Goal: Transaction & Acquisition: Purchase product/service

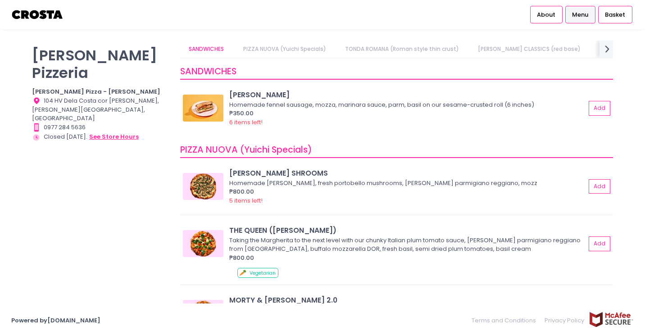
click at [117, 132] on button "see store hours" at bounding box center [114, 137] width 50 height 10
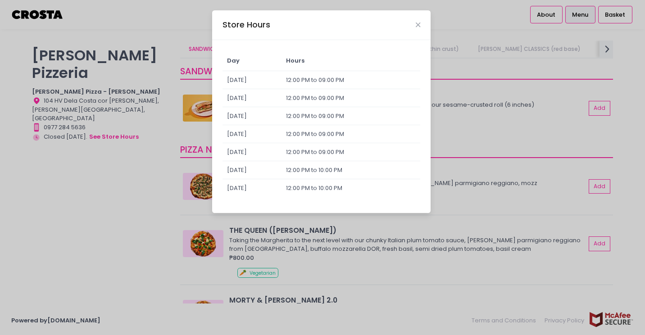
click at [409, 21] on div "Store Hours" at bounding box center [321, 25] width 218 height 30
drag, startPoint x: 407, startPoint y: 15, endPoint x: 409, endPoint y: 25, distance: 10.1
click at [407, 19] on div "Store Hours" at bounding box center [321, 25] width 218 height 30
click at [419, 24] on icon "Close" at bounding box center [418, 25] width 5 height 7
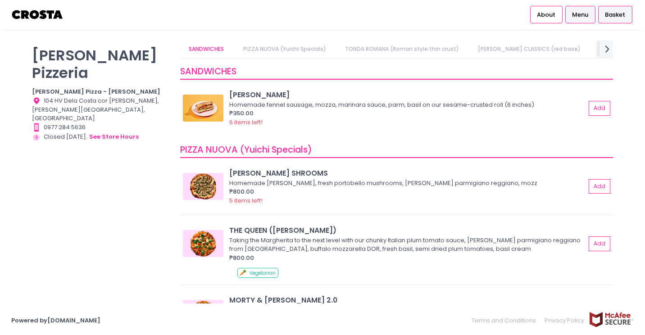
click at [612, 10] on div "Basket" at bounding box center [615, 14] width 34 height 17
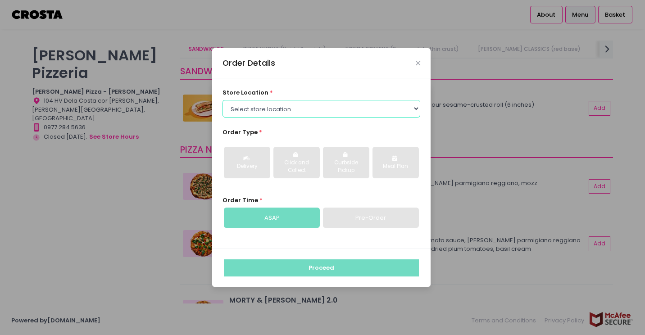
click at [287, 105] on select "Select store location [PERSON_NAME] Pizza - [PERSON_NAME] Pizza - [GEOGRAPHIC_D…" at bounding box center [322, 108] width 198 height 17
select select "5fabb2e53664a8677beaeb89"
click at [223, 100] on select "Select store location [PERSON_NAME] Pizza - [PERSON_NAME] Pizza - [GEOGRAPHIC_D…" at bounding box center [322, 108] width 198 height 17
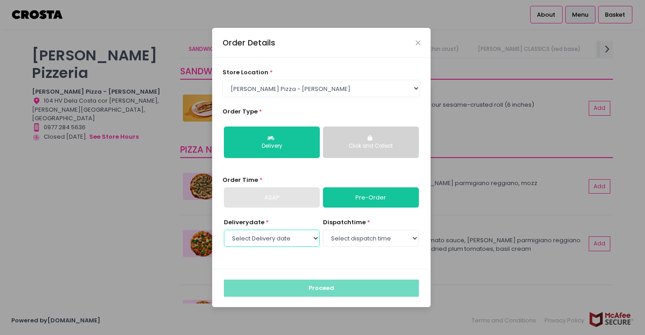
click at [287, 238] on select "Select Delivery date [DATE] [DATE]" at bounding box center [272, 238] width 96 height 17
select select "[DATE]"
click at [224, 230] on select "Select Delivery date [DATE] [DATE]" at bounding box center [272, 238] width 96 height 17
click at [345, 246] on select "Select dispatch time 12:00 PM - 12:30 PM 12:30 PM - 01:00 PM 01:00 PM - 01:30 P…" at bounding box center [371, 238] width 96 height 17
select select "12:00"
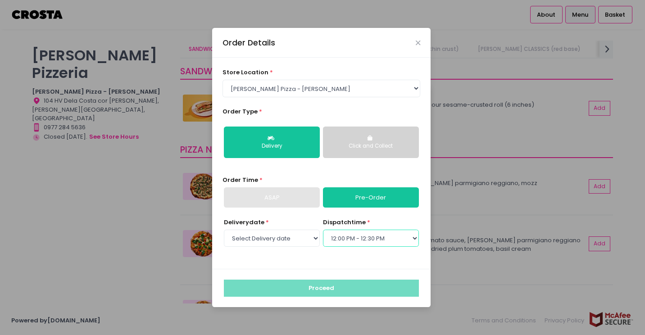
click at [323, 230] on select "Select dispatch time 12:00 PM - 12:30 PM 12:30 PM - 01:00 PM 01:00 PM - 01:30 P…" at bounding box center [371, 238] width 96 height 17
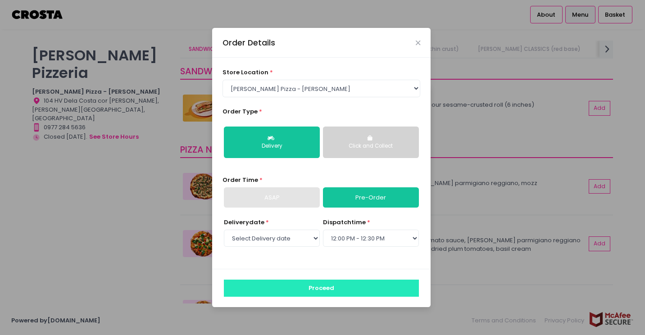
click at [345, 293] on button "Proceed" at bounding box center [321, 288] width 195 height 17
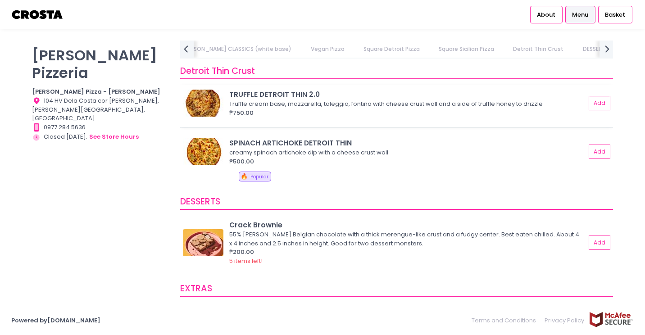
click at [301, 97] on div "TRUFFLE DETROIT THIN 2.0" at bounding box center [407, 94] width 356 height 10
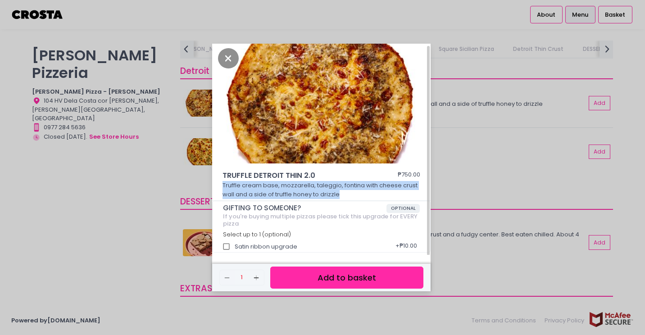
drag, startPoint x: 220, startPoint y: 183, endPoint x: 354, endPoint y: 195, distance: 134.7
click at [354, 195] on div "TRUFFLE DETROIT THIN 2.0 ₱750.00 Truffle cream base, mozzarella, taleggio, font…" at bounding box center [321, 185] width 218 height 31
click at [233, 58] on icon "Close" at bounding box center [228, 58] width 21 height 20
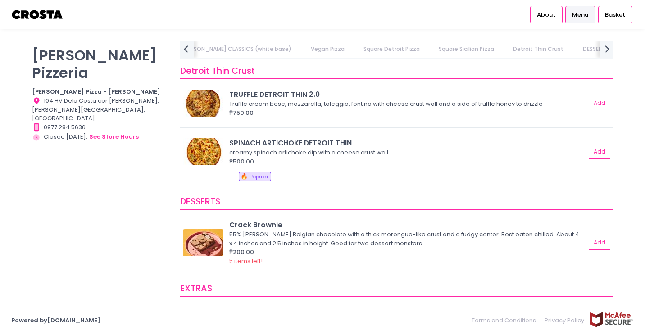
click at [143, 195] on div "[PERSON_NAME] Pizzeria [PERSON_NAME] Pizza - [PERSON_NAME] Location Created wit…" at bounding box center [101, 163] width 148 height 245
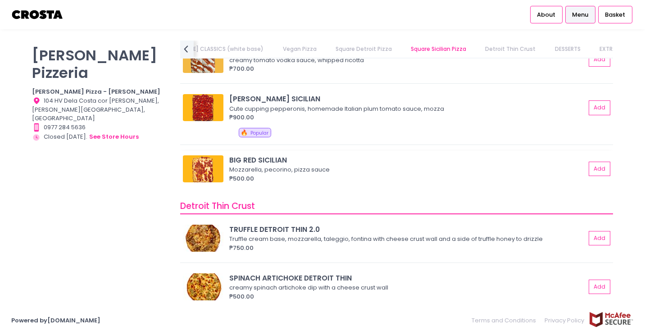
scroll to position [1441, 0]
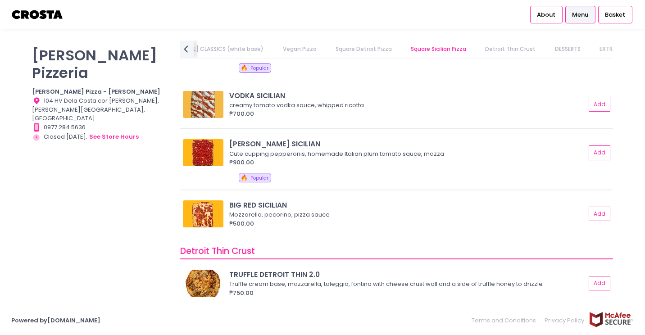
click at [266, 150] on div "Cute cupping pepperonis, homemade Italian plum tomato sauce, mozza" at bounding box center [406, 154] width 354 height 9
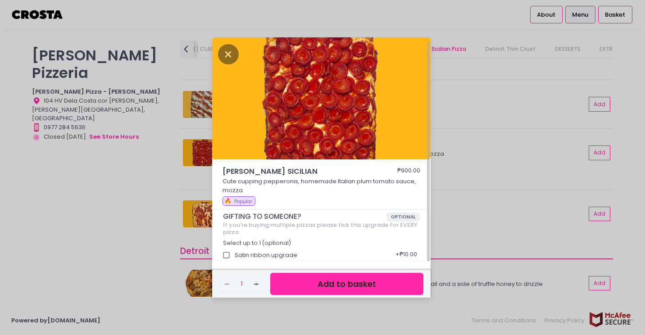
scroll to position [2, 0]
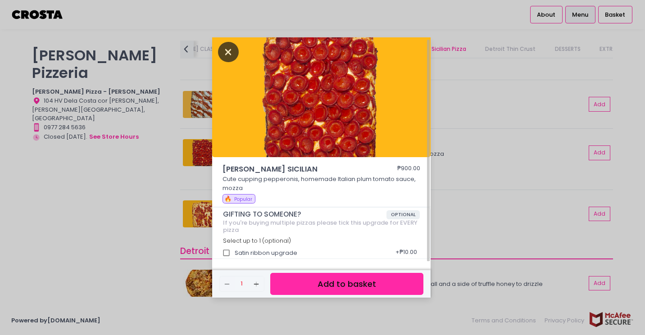
click at [232, 54] on icon "Close" at bounding box center [228, 52] width 21 height 20
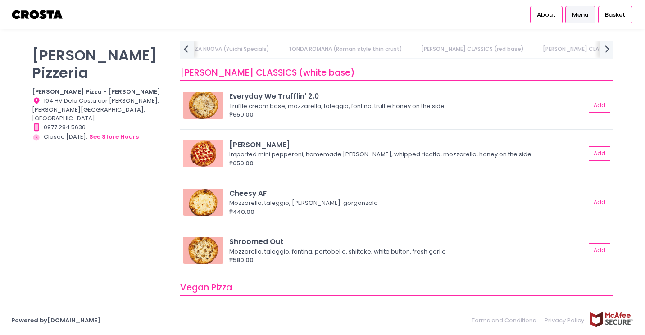
scroll to position [0, 132]
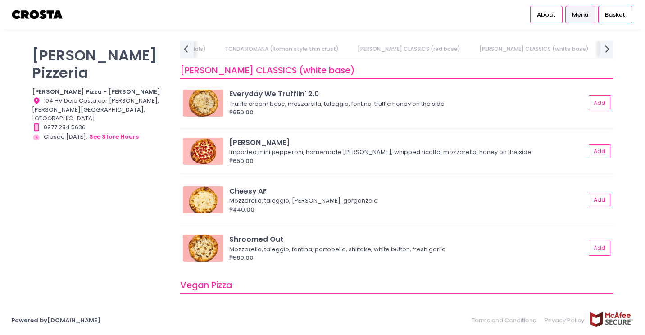
click at [300, 147] on div "[PERSON_NAME]" at bounding box center [407, 142] width 356 height 10
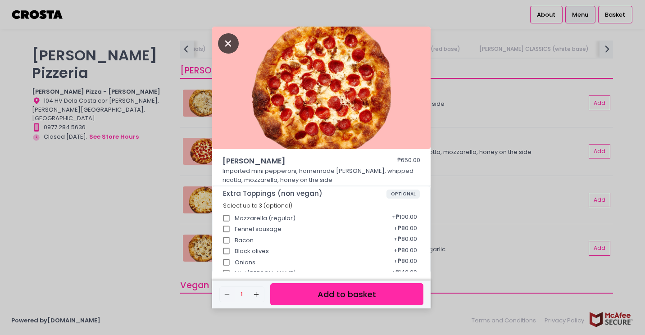
click at [226, 39] on icon "Close" at bounding box center [228, 43] width 21 height 20
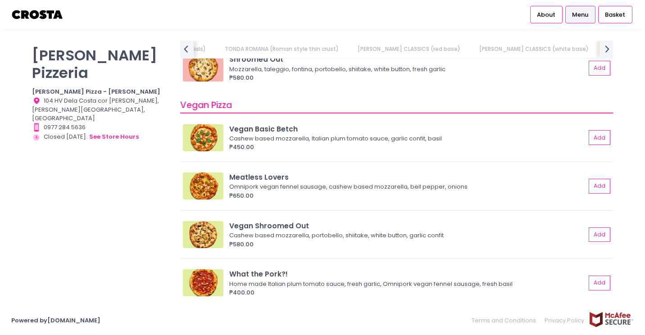
scroll to position [798, 0]
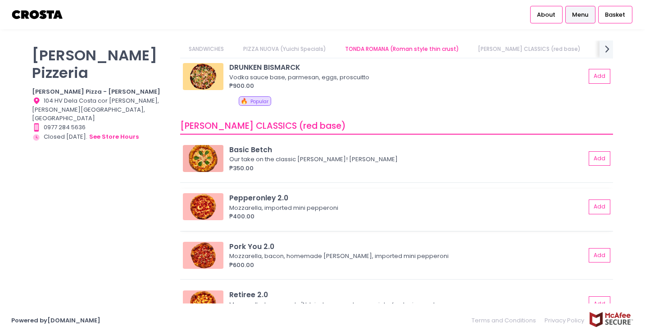
click at [303, 219] on div "₱400.00" at bounding box center [407, 216] width 356 height 9
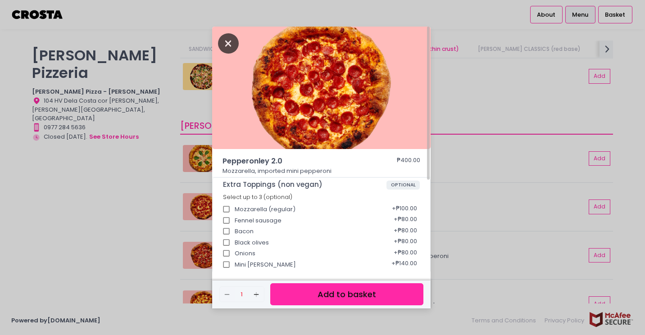
click at [227, 46] on icon "Close" at bounding box center [228, 43] width 21 height 20
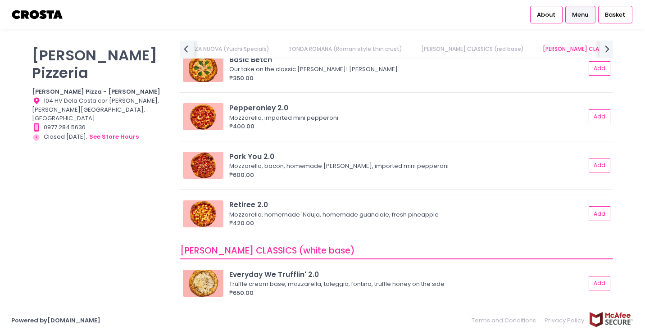
click at [264, 202] on div "Retiree 2.0" at bounding box center [407, 205] width 356 height 10
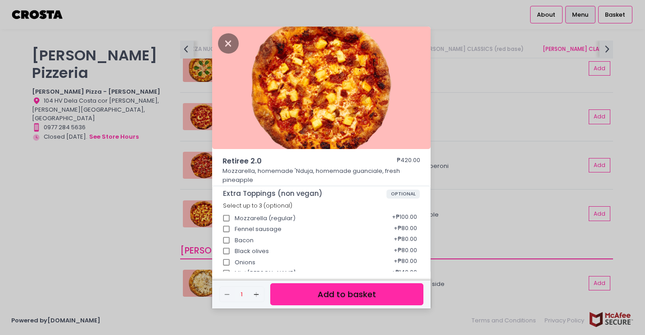
click at [211, 39] on div "Retiree 2.0 ₱420.00 Mozzarella, homemade 'Nduja, homemade guanciale, fresh pine…" at bounding box center [322, 167] width 645 height 335
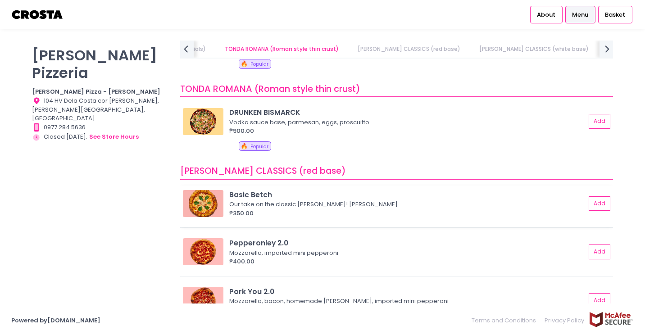
click at [249, 214] on div "₱350.00" at bounding box center [407, 213] width 356 height 9
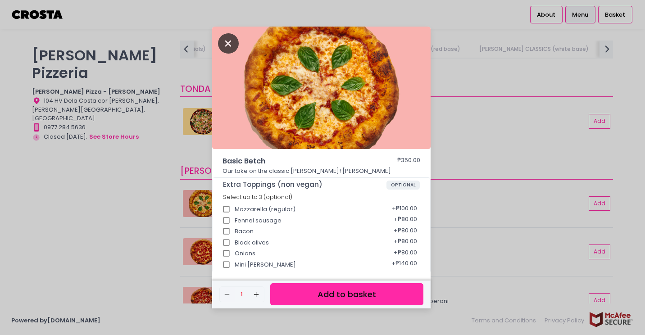
click at [229, 40] on icon "Close" at bounding box center [228, 43] width 21 height 20
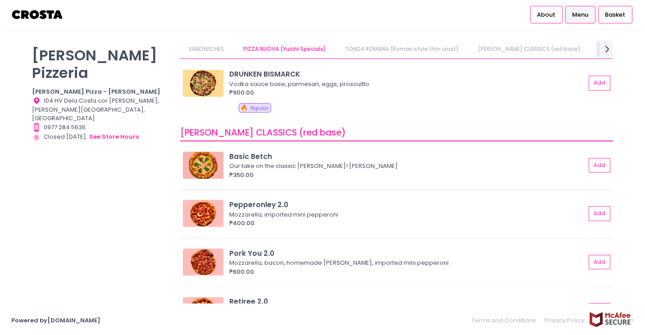
scroll to position [324, 0]
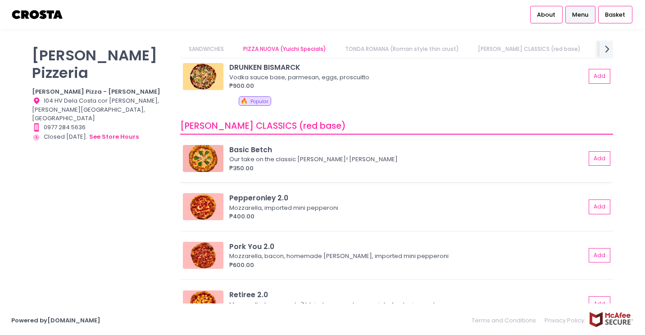
click at [288, 167] on div "₱350.00" at bounding box center [407, 168] width 356 height 9
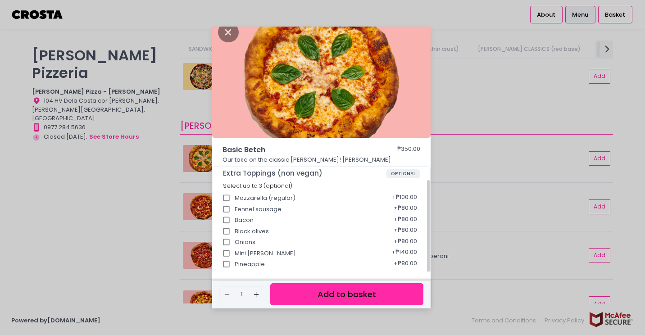
scroll to position [0, 0]
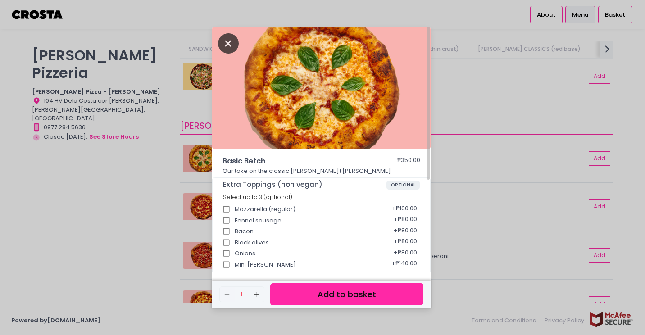
click at [224, 48] on icon "Close" at bounding box center [228, 43] width 21 height 20
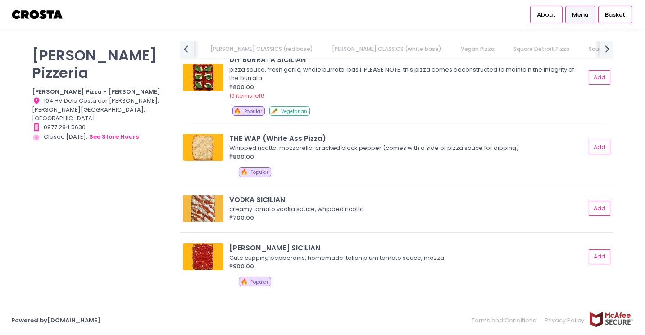
scroll to position [1396, 0]
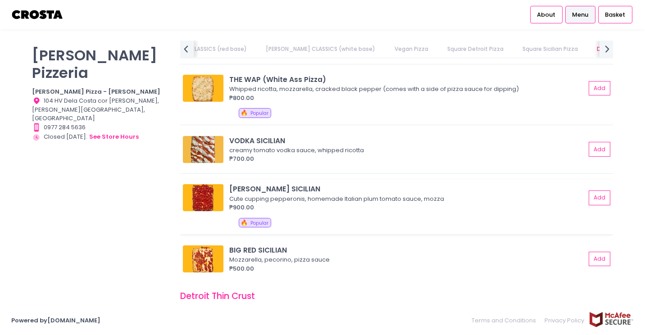
click at [262, 186] on div "[PERSON_NAME] SICILIAN" at bounding box center [407, 189] width 356 height 10
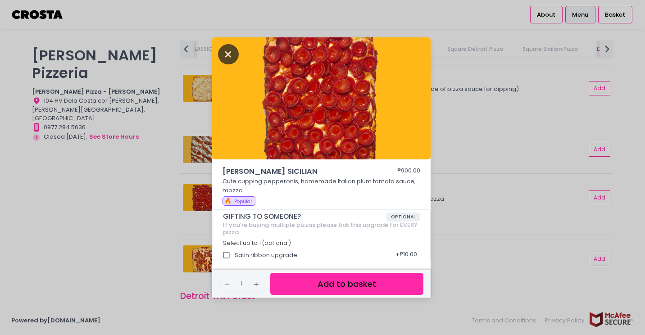
click at [225, 52] on icon "Close" at bounding box center [228, 54] width 21 height 20
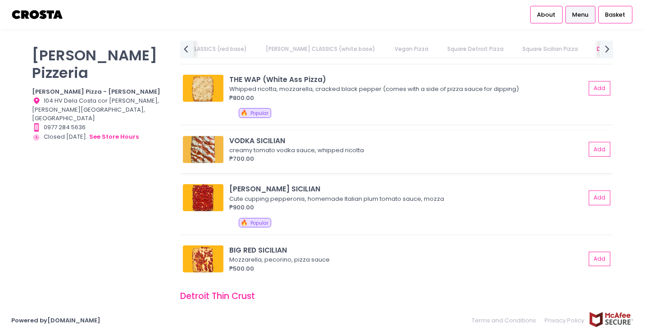
scroll to position [1486, 0]
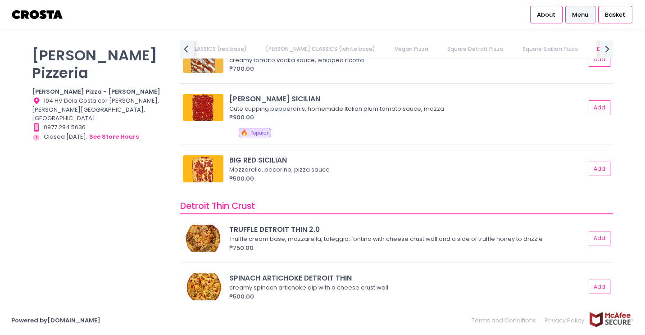
click at [256, 158] on div "BIG RED SICILIAN" at bounding box center [407, 160] width 356 height 10
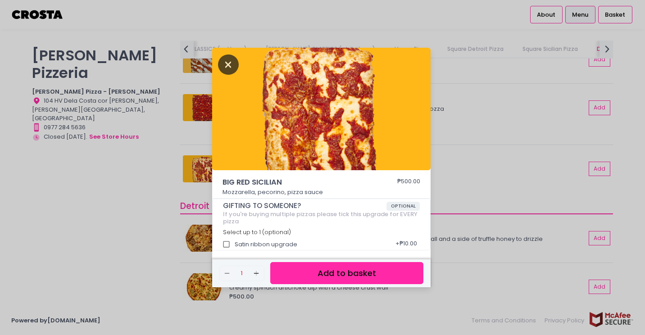
click at [223, 66] on icon "Close" at bounding box center [228, 65] width 21 height 20
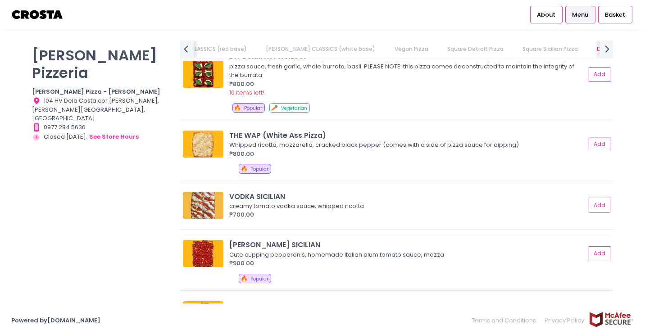
scroll to position [1441, 0]
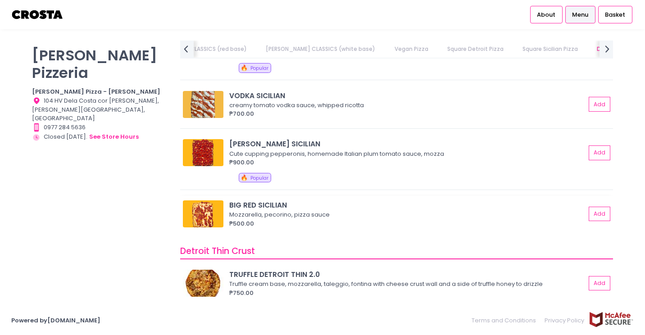
click at [272, 210] on div "Mozzarella, pecorino, pizza sauce" at bounding box center [406, 214] width 354 height 9
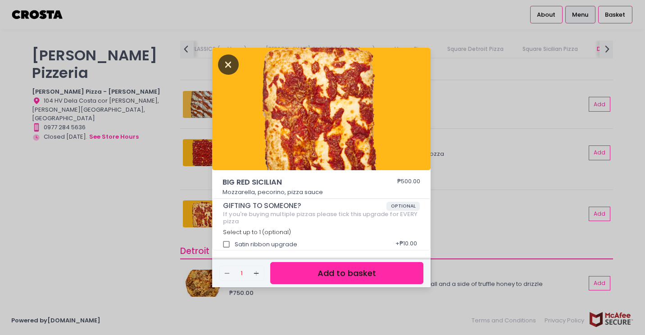
click at [223, 62] on icon "Close" at bounding box center [228, 65] width 21 height 20
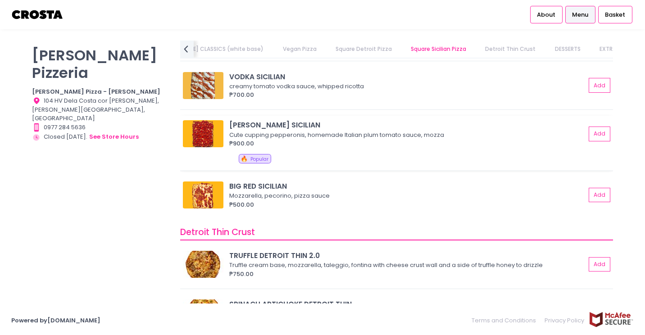
scroll to position [1438, 0]
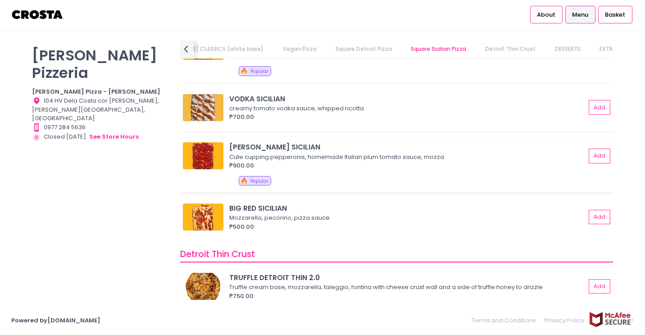
click at [262, 153] on div "Cute cupping pepperonis, homemade Italian plum tomato sauce, mozza" at bounding box center [406, 157] width 354 height 9
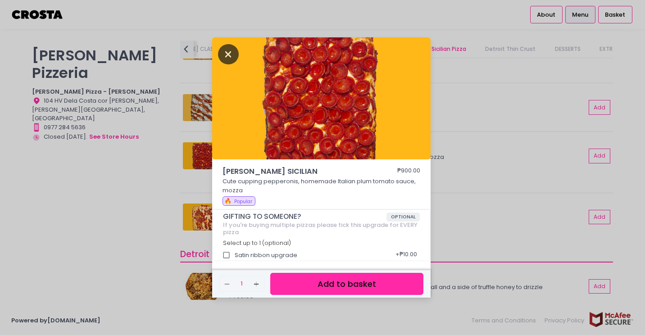
click at [226, 47] on icon "Close" at bounding box center [228, 54] width 21 height 20
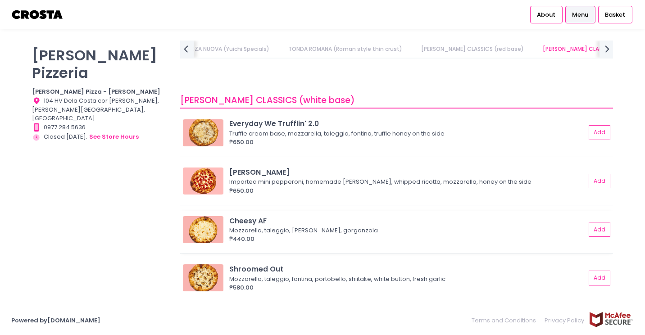
scroll to position [492, 0]
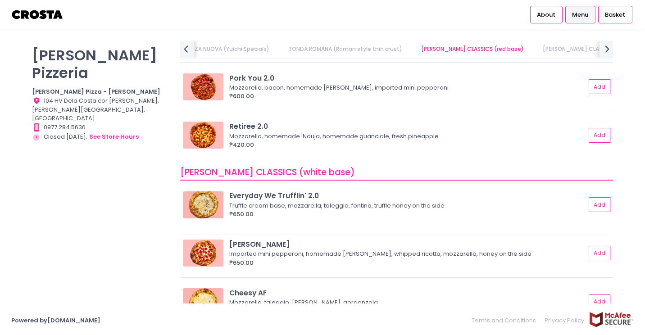
click at [203, 252] on img at bounding box center [203, 253] width 41 height 27
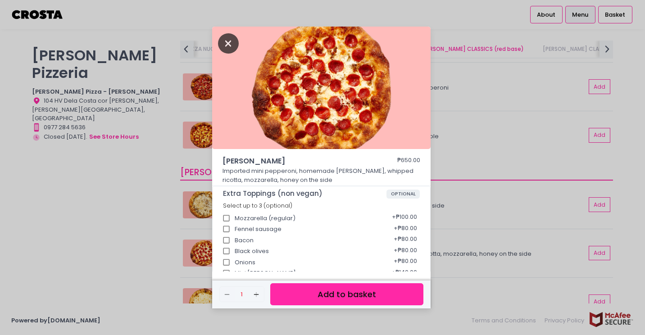
click at [229, 37] on icon "Close" at bounding box center [228, 43] width 21 height 20
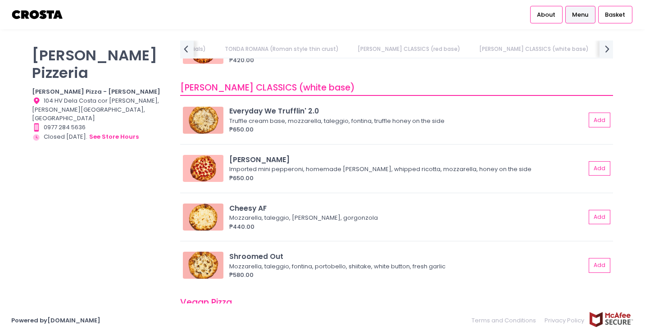
scroll to position [627, 0]
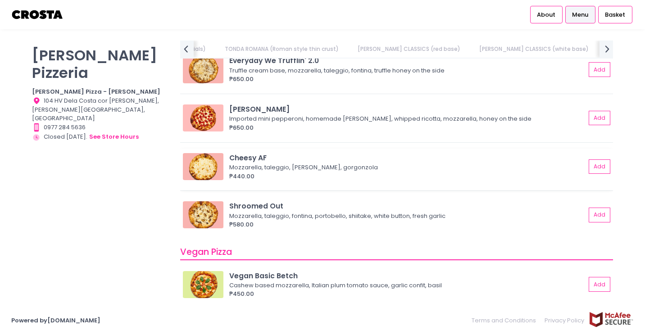
click at [246, 153] on div "Cheesy AF" at bounding box center [407, 158] width 356 height 10
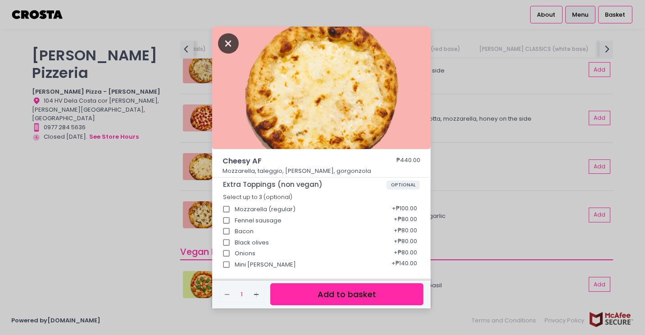
click at [225, 44] on icon "Close" at bounding box center [228, 43] width 21 height 20
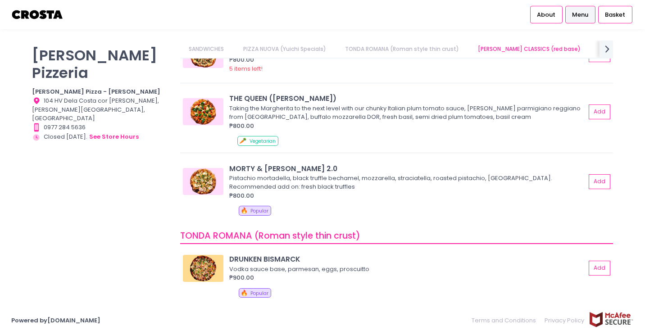
scroll to position [312, 0]
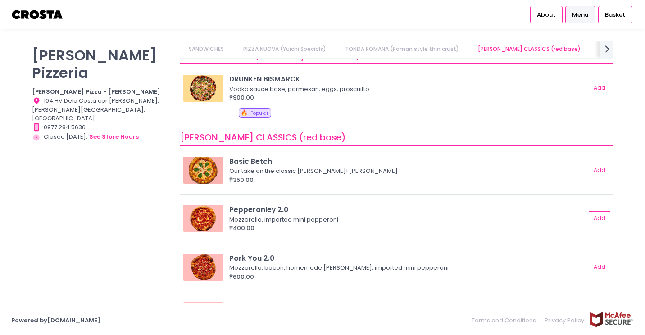
click at [257, 164] on div "Basic Betch" at bounding box center [407, 161] width 356 height 10
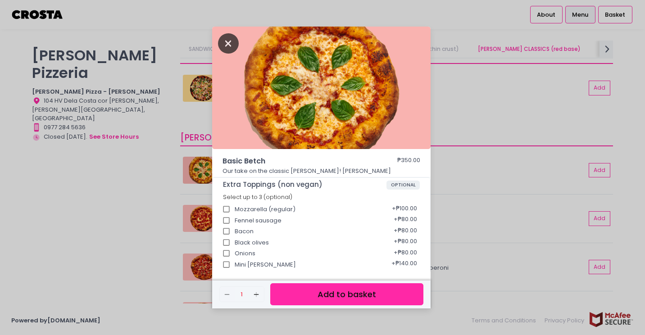
click at [221, 48] on icon "Close" at bounding box center [228, 43] width 21 height 20
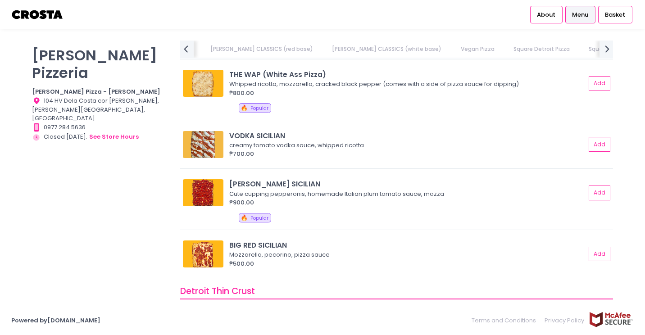
scroll to position [1438, 0]
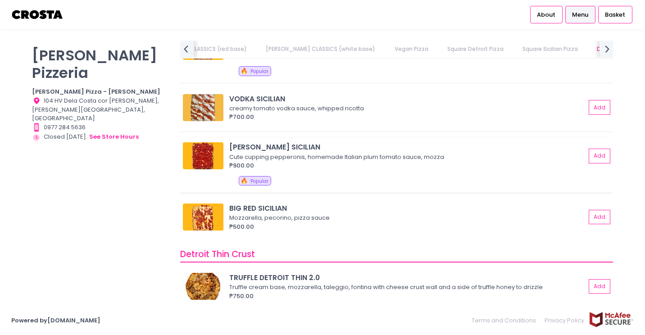
click at [273, 161] on div "₱900.00" at bounding box center [407, 165] width 356 height 9
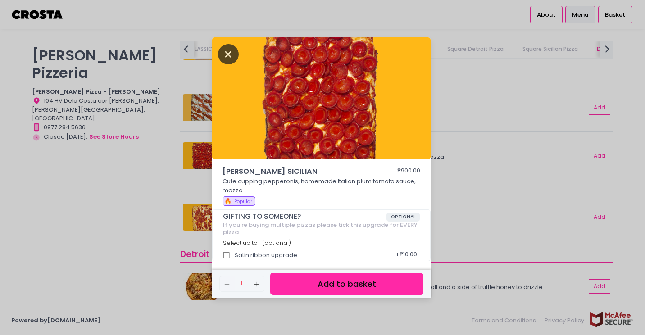
click at [223, 46] on icon "Close" at bounding box center [228, 54] width 21 height 20
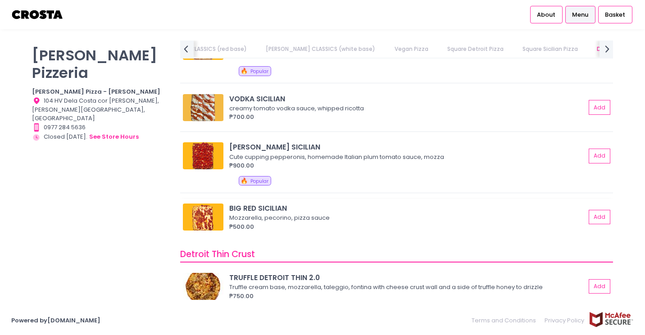
click at [303, 218] on div "Mozzarella, pecorino, pizza sauce" at bounding box center [406, 218] width 354 height 9
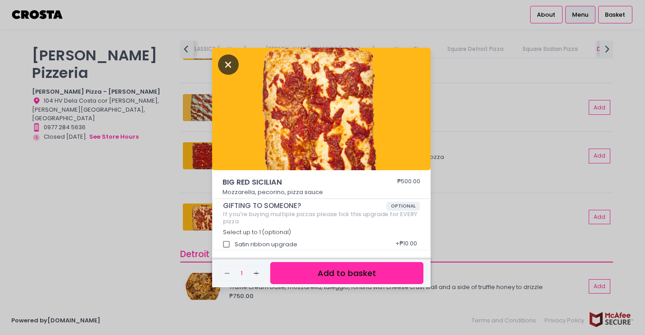
click at [228, 64] on icon "Close" at bounding box center [228, 65] width 21 height 20
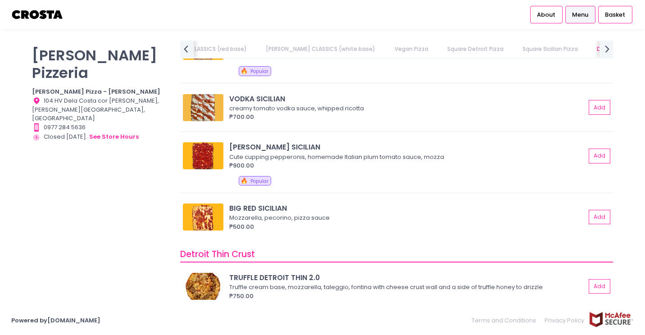
click at [261, 215] on div "Mozzarella, pecorino, pizza sauce" at bounding box center [406, 218] width 354 height 9
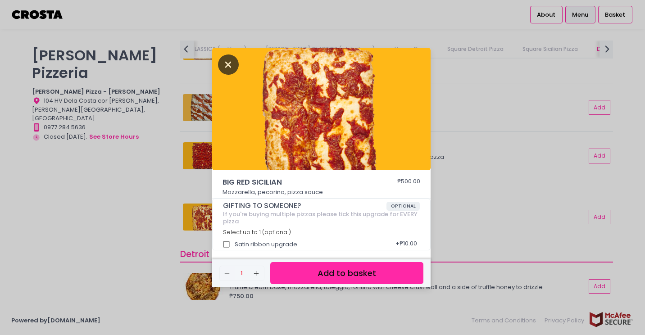
click at [224, 58] on icon "Close" at bounding box center [228, 65] width 21 height 20
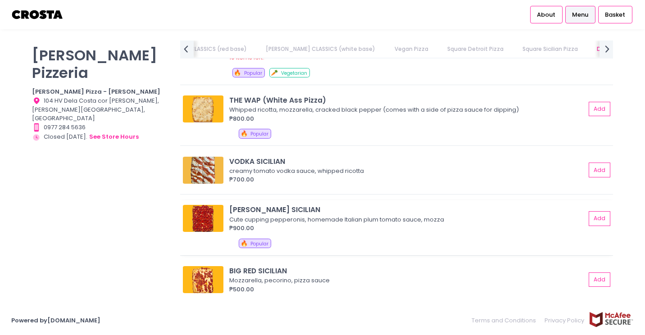
scroll to position [1393, 0]
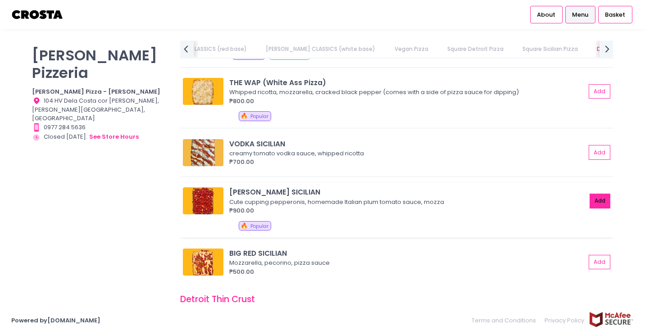
click at [595, 208] on button "Add" at bounding box center [600, 201] width 21 height 15
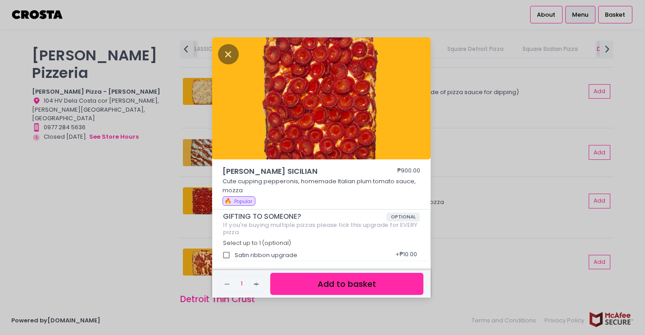
scroll to position [2, 0]
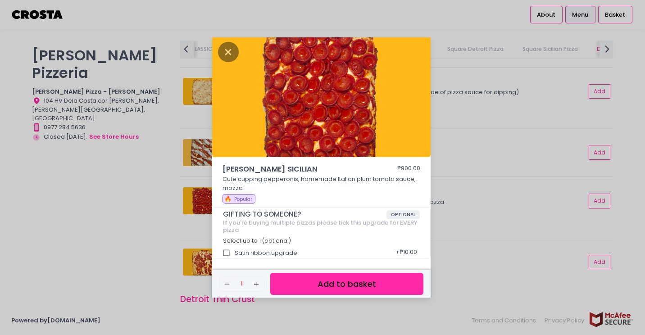
click at [350, 291] on button "Add to basket" at bounding box center [346, 284] width 153 height 22
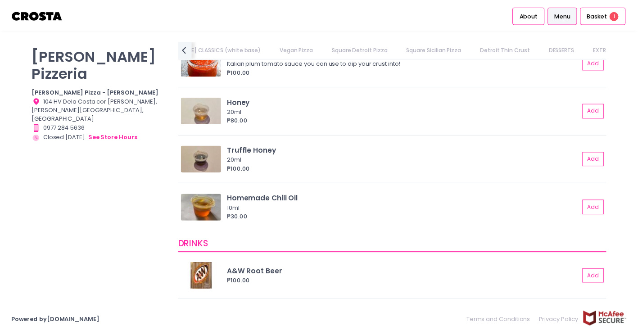
scroll to position [1934, 0]
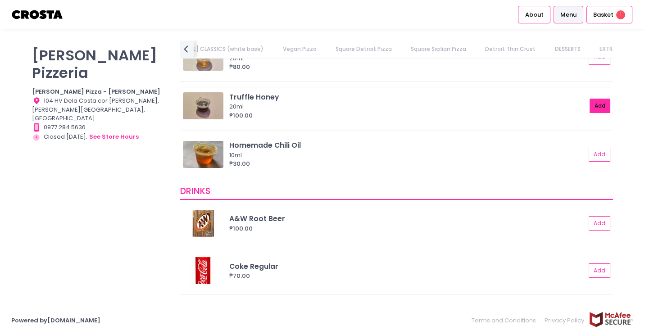
click at [595, 105] on button "Add" at bounding box center [600, 106] width 21 height 15
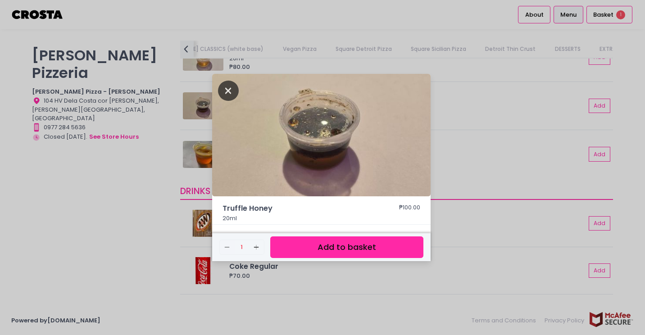
click at [230, 95] on icon "Close" at bounding box center [228, 91] width 21 height 20
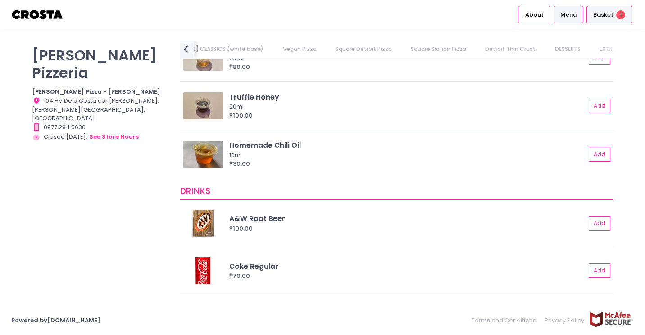
drag, startPoint x: 603, startPoint y: 11, endPoint x: 600, endPoint y: 14, distance: 4.8
click at [600, 14] on span "Basket" at bounding box center [603, 14] width 20 height 9
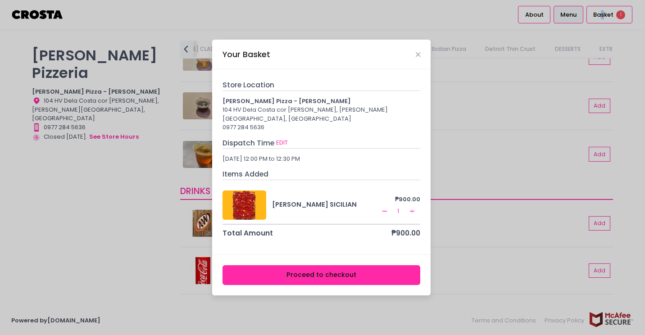
click at [373, 268] on button "Proceed to checkout" at bounding box center [322, 275] width 198 height 20
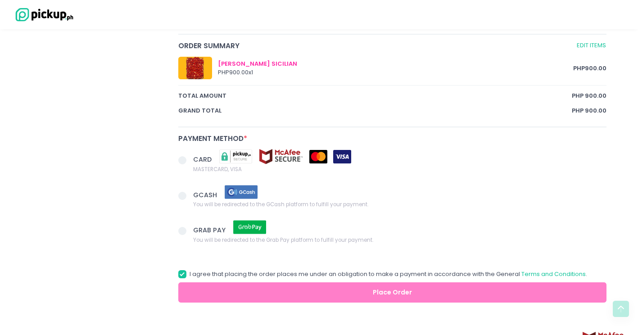
scroll to position [486, 0]
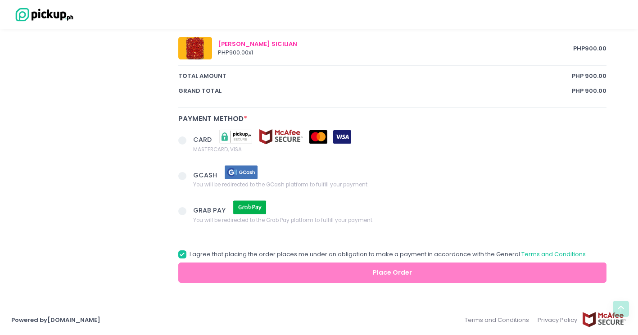
click at [183, 179] on span at bounding box center [182, 176] width 8 height 8
click at [190, 177] on input "GCASH You will be redirected to the GCash platform to fulfill your payment." at bounding box center [193, 175] width 6 height 6
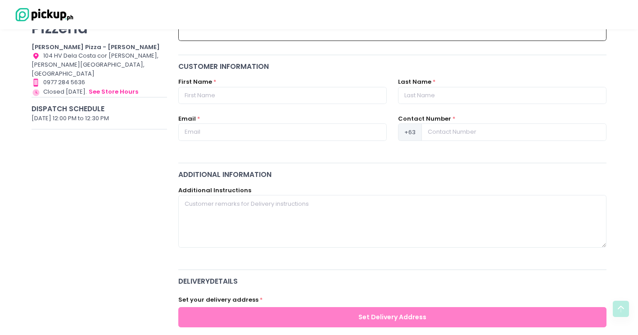
scroll to position [0, 0]
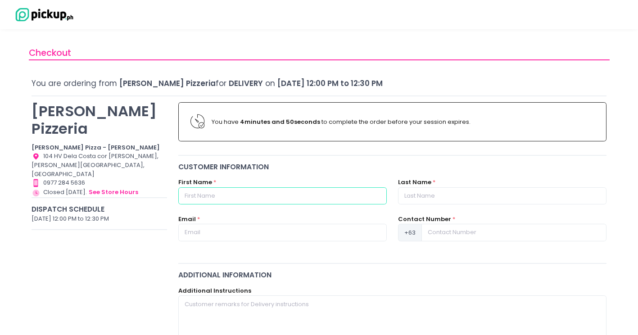
radio input "true"
click at [241, 198] on input "text" at bounding box center [282, 195] width 209 height 17
type input "[PERSON_NAME]"
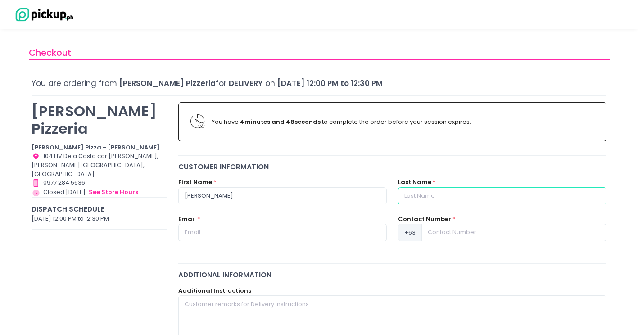
type input "[PERSON_NAME]"
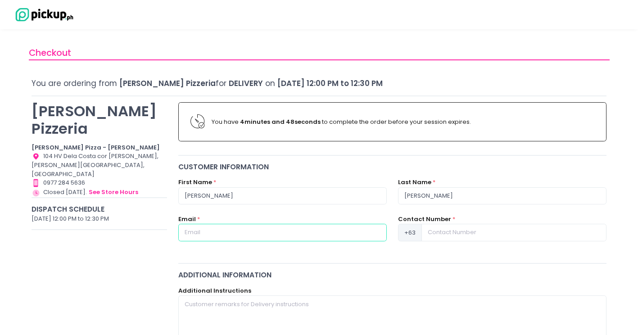
type input "[EMAIL_ADDRESS][DOMAIN_NAME]"
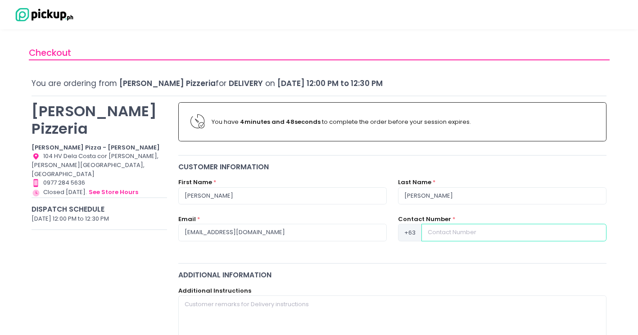
type input "09338612530"
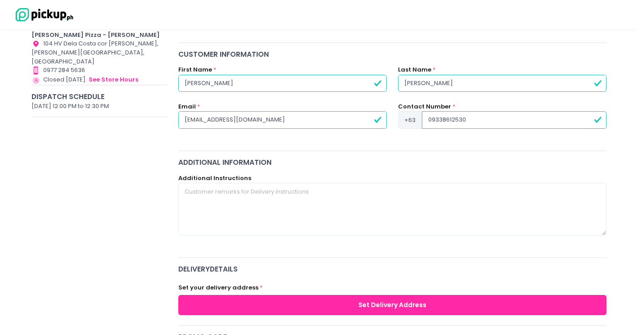
scroll to position [135, 0]
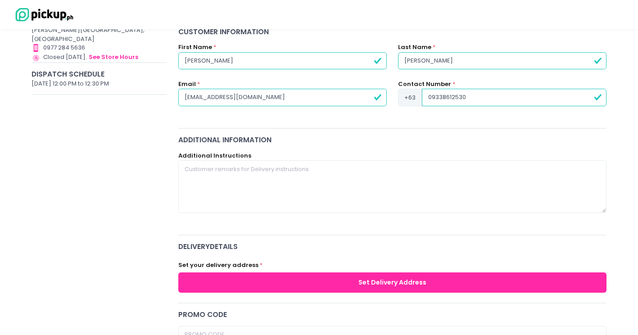
click at [377, 276] on button "Set Delivery Address" at bounding box center [392, 283] width 429 height 20
radio input "true"
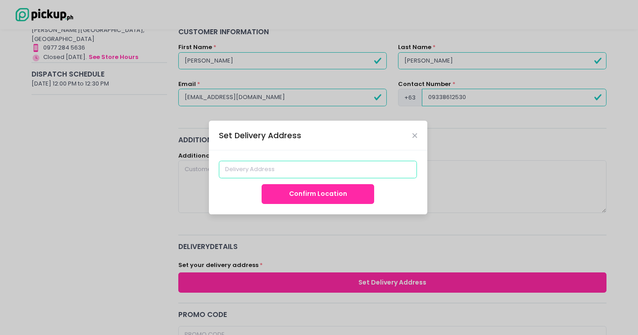
click at [320, 168] on input at bounding box center [318, 169] width 198 height 17
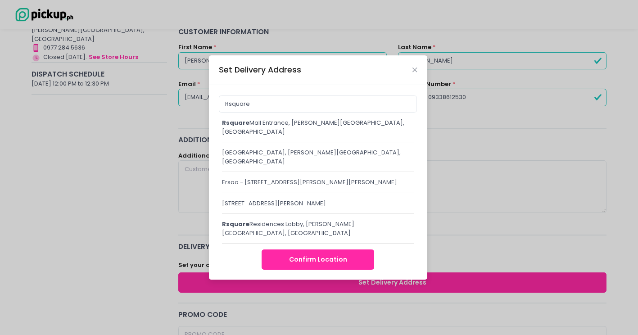
click at [303, 118] on div "Rsquare Mall Entrance, [PERSON_NAME][GEOGRAPHIC_DATA], [GEOGRAPHIC_DATA]" at bounding box center [318, 127] width 192 height 18
type input "[GEOGRAPHIC_DATA], [PERSON_NAME][GEOGRAPHIC_DATA], [GEOGRAPHIC_DATA]"
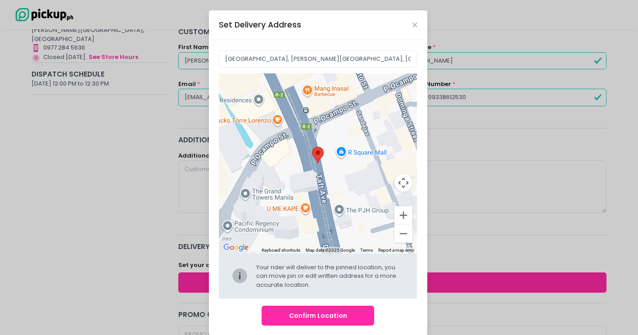
drag, startPoint x: 326, startPoint y: 311, endPoint x: 341, endPoint y: 164, distance: 147.6
click at [342, 176] on div "RSquare Mall Entrance, [PERSON_NAME][GEOGRAPHIC_DATA], [GEOGRAPHIC_DATA] ← Move…" at bounding box center [318, 188] width 218 height 296
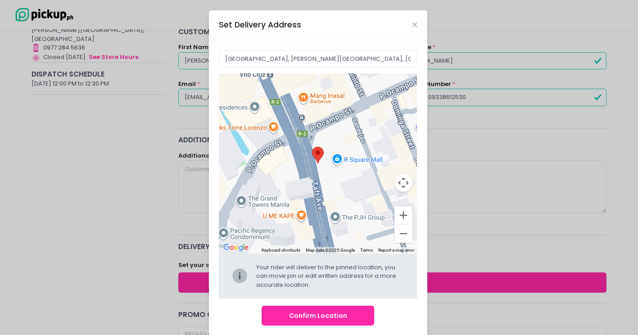
drag, startPoint x: 315, startPoint y: 152, endPoint x: 312, endPoint y: 159, distance: 7.9
click at [312, 159] on img at bounding box center [318, 155] width 12 height 17
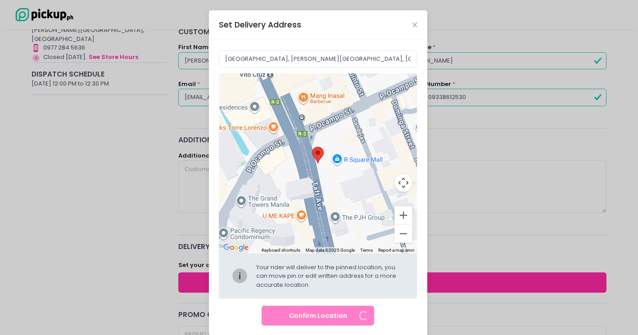
radio input "true"
type input "[GEOGRAPHIC_DATA][PERSON_NAME]. cor. [PERSON_NAME][DEMOGRAPHIC_DATA][STREET_ADD…"
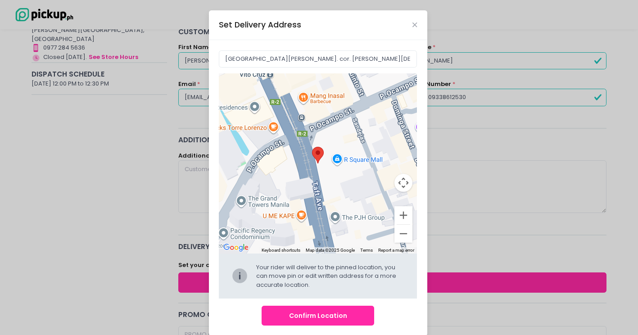
click at [340, 311] on button "Confirm Location" at bounding box center [318, 316] width 113 height 20
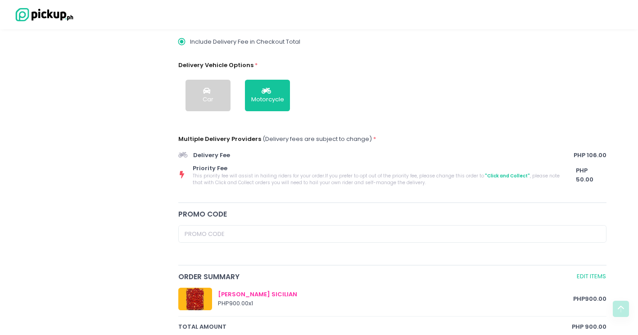
scroll to position [270, 0]
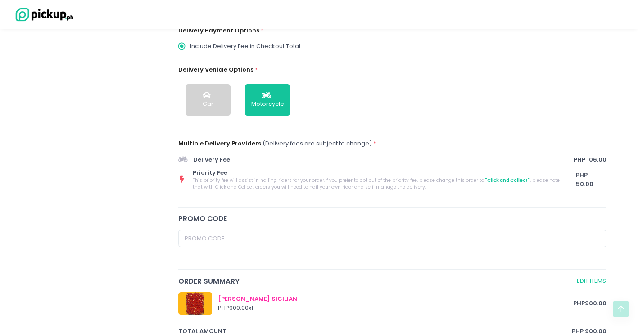
click at [214, 160] on span "Delivery Fee" at bounding box center [382, 159] width 378 height 9
click at [206, 84] on div "Car Motorcycle" at bounding box center [392, 100] width 429 height 46
click at [212, 94] on icon "button" at bounding box center [208, 96] width 10 height 8
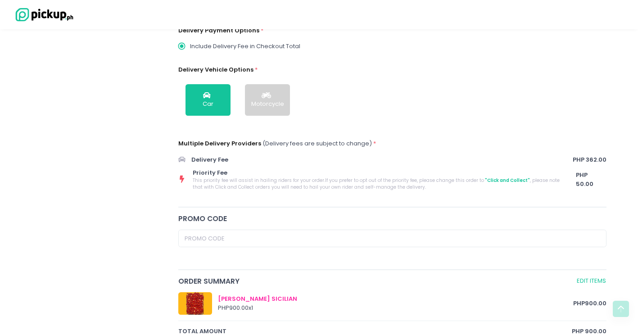
click at [256, 96] on button "Motorcycle" at bounding box center [267, 100] width 45 height 32
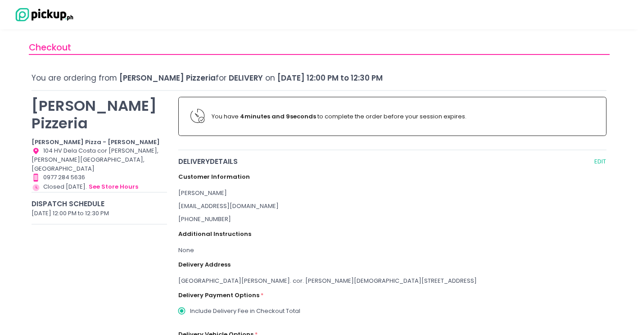
scroll to position [0, 0]
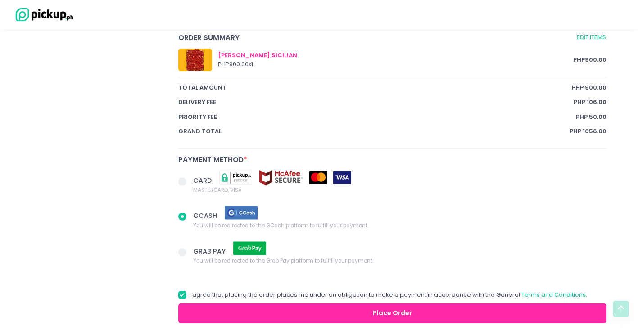
scroll to position [554, 0]
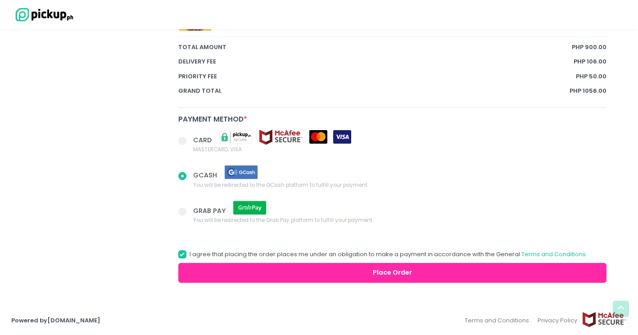
click at [331, 264] on button "Place Order" at bounding box center [392, 273] width 429 height 20
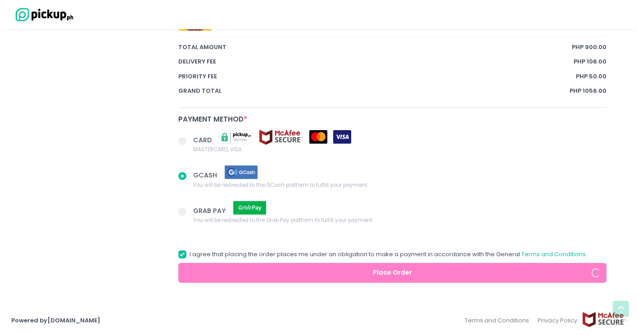
radio input "true"
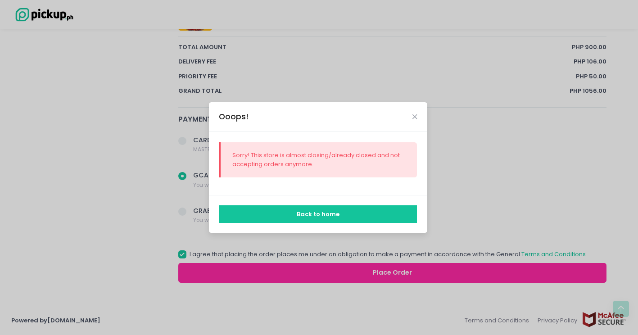
click at [344, 217] on button "Back to home" at bounding box center [318, 213] width 198 height 17
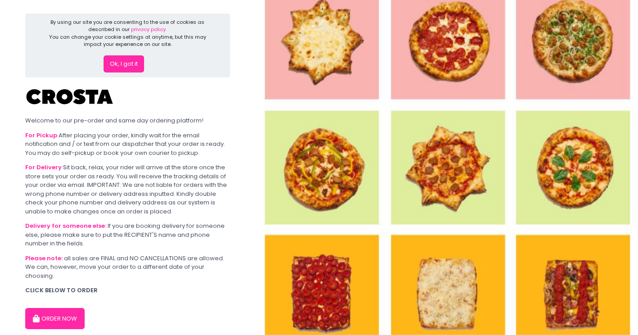
click at [129, 62] on button "Ok, I got it" at bounding box center [124, 63] width 41 height 17
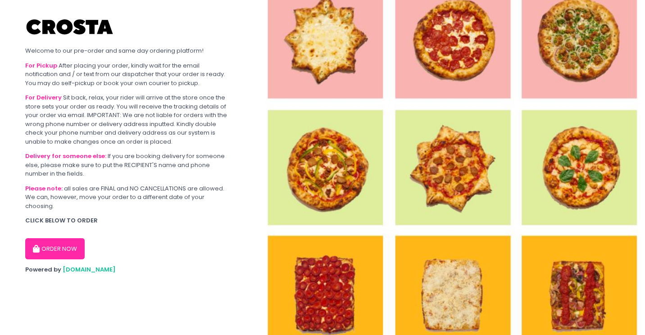
click at [69, 240] on button "ORDER NOW" at bounding box center [54, 249] width 59 height 22
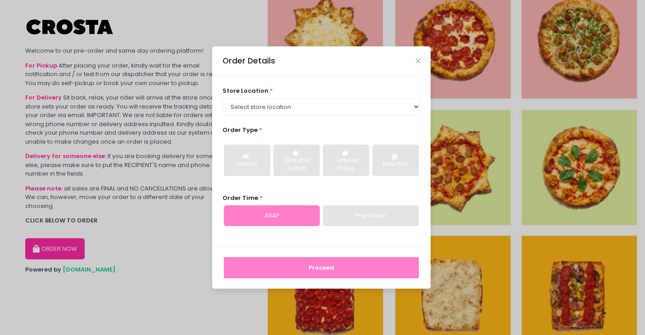
click at [343, 221] on div "Pre-Order" at bounding box center [371, 215] width 96 height 21
click at [318, 209] on div "ASAP" at bounding box center [272, 215] width 96 height 21
click at [273, 104] on select "Select store location [PERSON_NAME] Pizza - [PERSON_NAME] Pizza - [GEOGRAPHIC_D…" at bounding box center [322, 106] width 198 height 17
select select "5fabb2e53664a8677beaeb89"
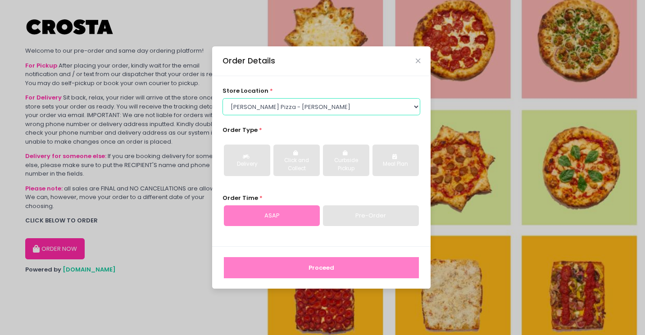
click at [223, 98] on select "Select store location [PERSON_NAME] Pizza - [PERSON_NAME] Pizza - [GEOGRAPHIC_D…" at bounding box center [322, 106] width 198 height 17
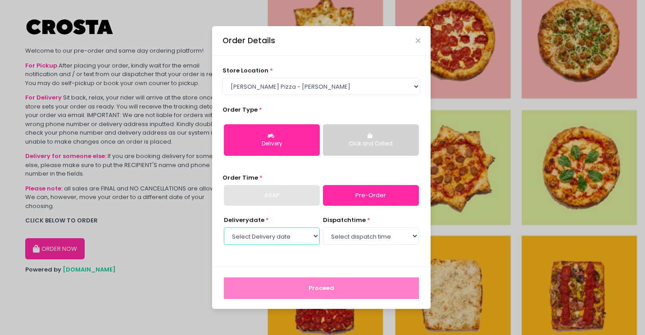
click at [311, 242] on select "Select Delivery date [DATE] [DATE]" at bounding box center [272, 235] width 96 height 17
select select "[DATE]"
click at [224, 227] on select "Select Delivery date [DATE] [DATE]" at bounding box center [272, 235] width 96 height 17
click at [350, 233] on select "Select dispatch time 12:00 PM - 12:30 PM 12:30 PM - 01:00 PM 01:00 PM - 01:30 P…" at bounding box center [371, 235] width 96 height 17
select select "12:00"
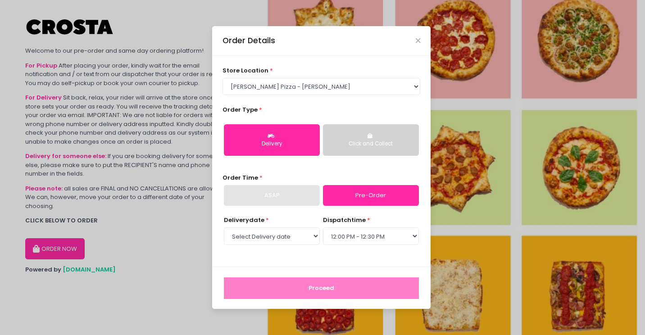
click at [323, 227] on select "Select dispatch time 12:00 PM - 12:30 PM 12:30 PM - 01:00 PM 01:00 PM - 01:30 P…" at bounding box center [371, 235] width 96 height 17
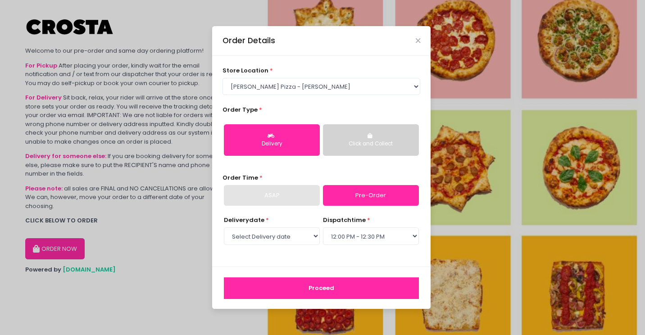
click at [310, 287] on button "Proceed" at bounding box center [321, 288] width 195 height 22
